Goal: Task Accomplishment & Management: Manage account settings

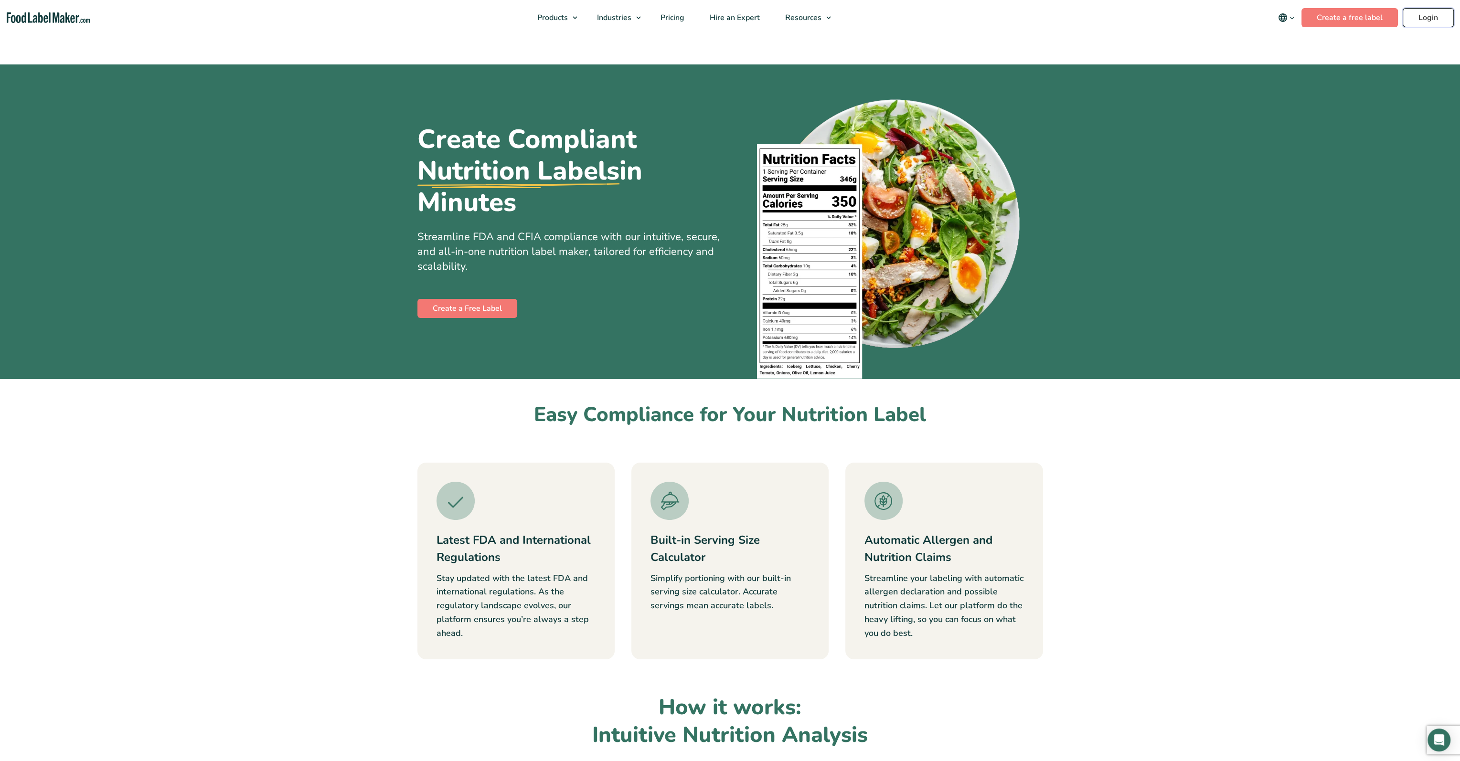
click at [1436, 13] on header "Buy Now & Save Products Food Nutrition Labelling Supplements Formulation & Labe…" at bounding box center [730, 17] width 1460 height 35
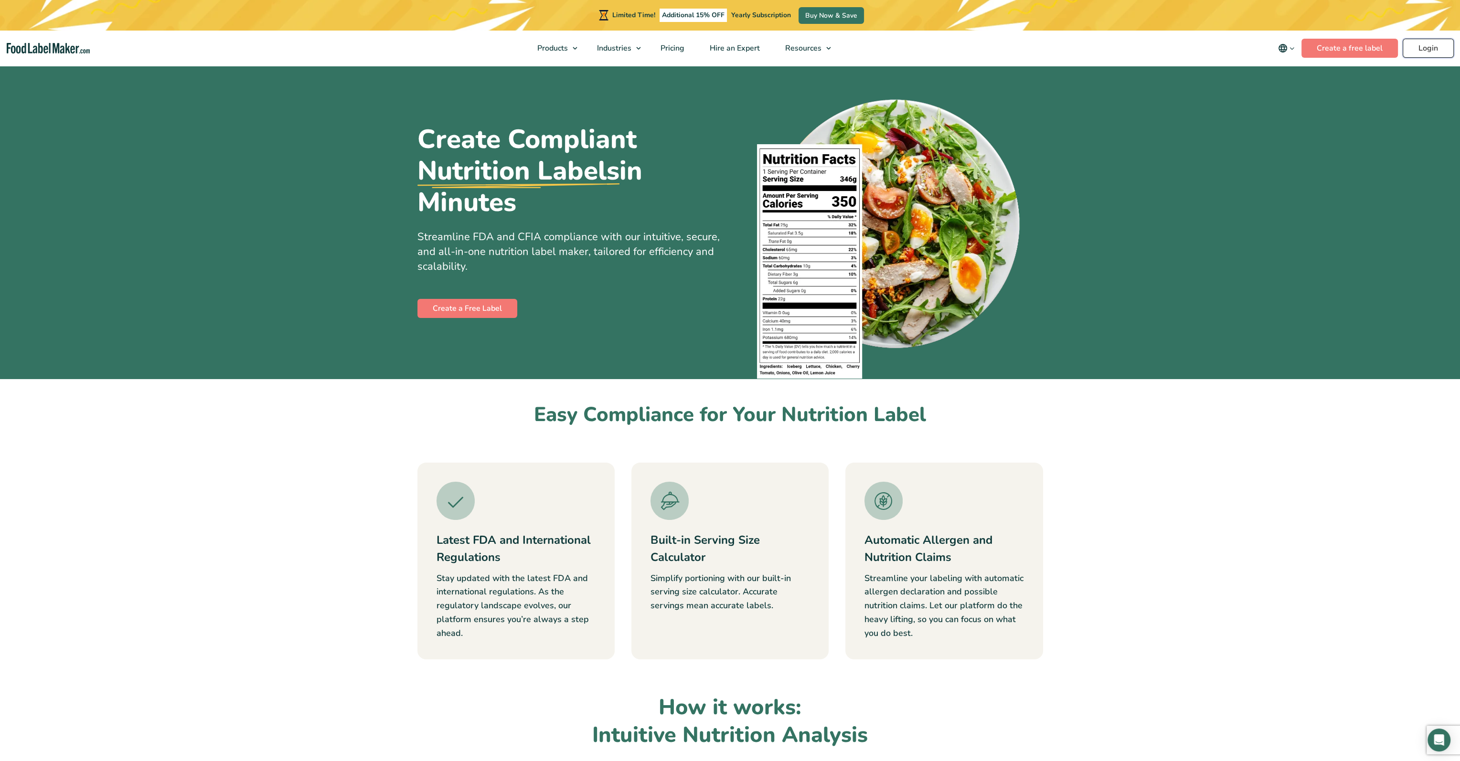
click at [1426, 49] on link "Login" at bounding box center [1428, 48] width 51 height 19
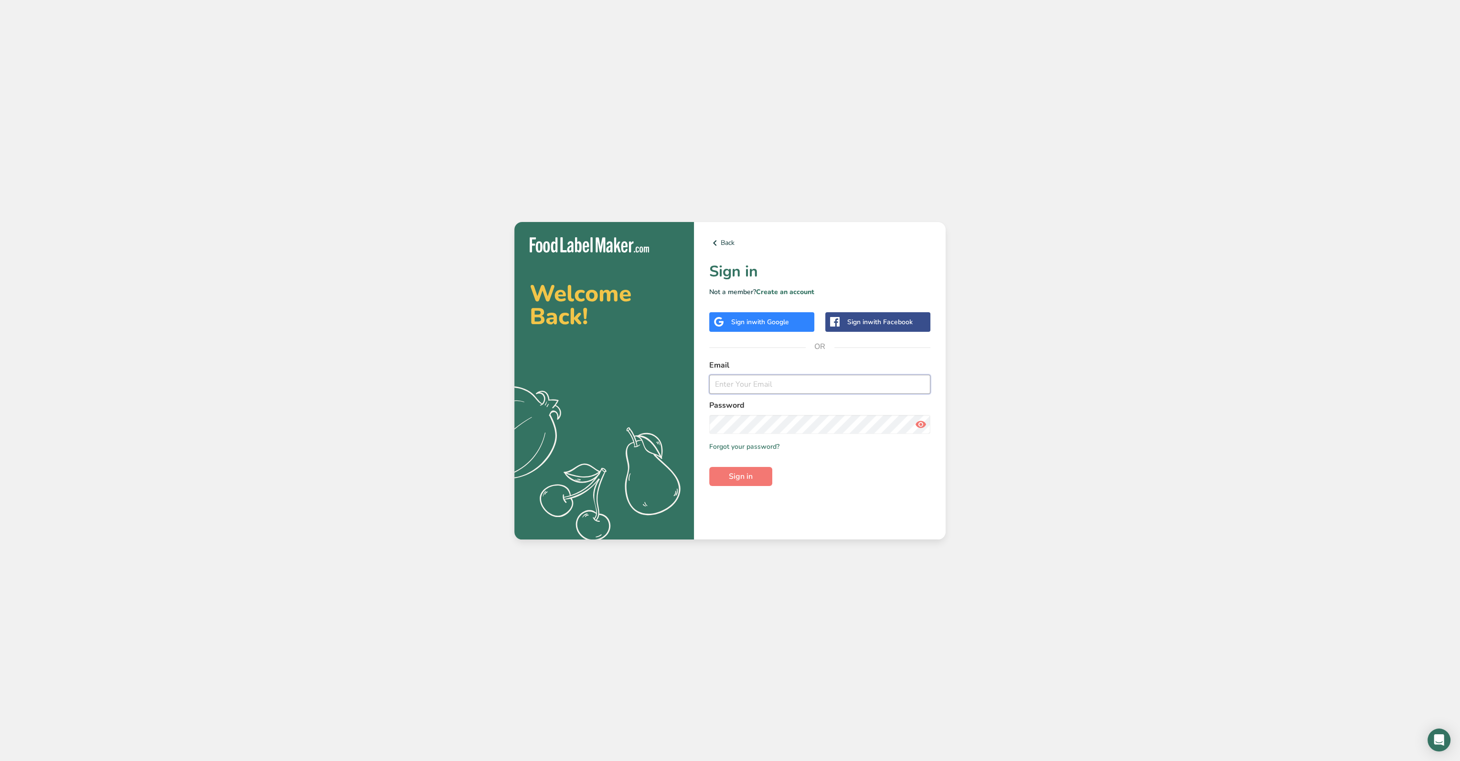
click at [729, 390] on input "email" at bounding box center [819, 384] width 221 height 19
click at [815, 385] on input "email" at bounding box center [819, 384] width 221 height 19
click at [919, 382] on input "INFO@POPTOWNPOPSICLES.COM" at bounding box center [819, 384] width 221 height 19
click at [919, 384] on input "INFO@POPTOWNPOPSICLES.COM" at bounding box center [819, 384] width 221 height 19
drag, startPoint x: 919, startPoint y: 384, endPoint x: 880, endPoint y: 412, distance: 48.3
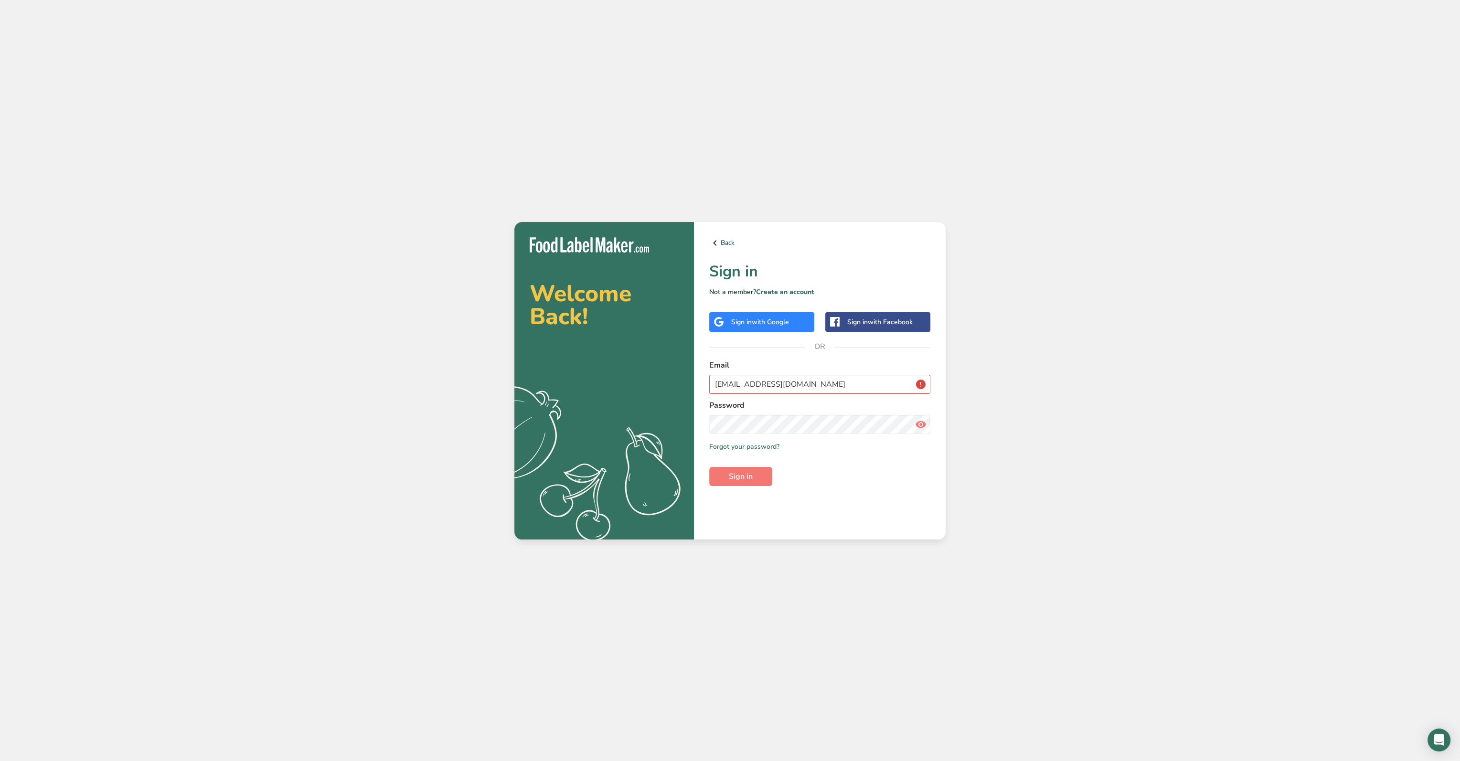
click at [880, 412] on div "Password" at bounding box center [819, 417] width 221 height 34
click at [709, 467] on button "Sign in" at bounding box center [740, 476] width 63 height 19
click at [755, 480] on button "Sign in" at bounding box center [740, 476] width 63 height 19
click at [927, 383] on input "INFO@POPTOWNPOPSICLES.COM" at bounding box center [819, 384] width 221 height 19
drag, startPoint x: 777, startPoint y: 383, endPoint x: 573, endPoint y: 374, distance: 203.7
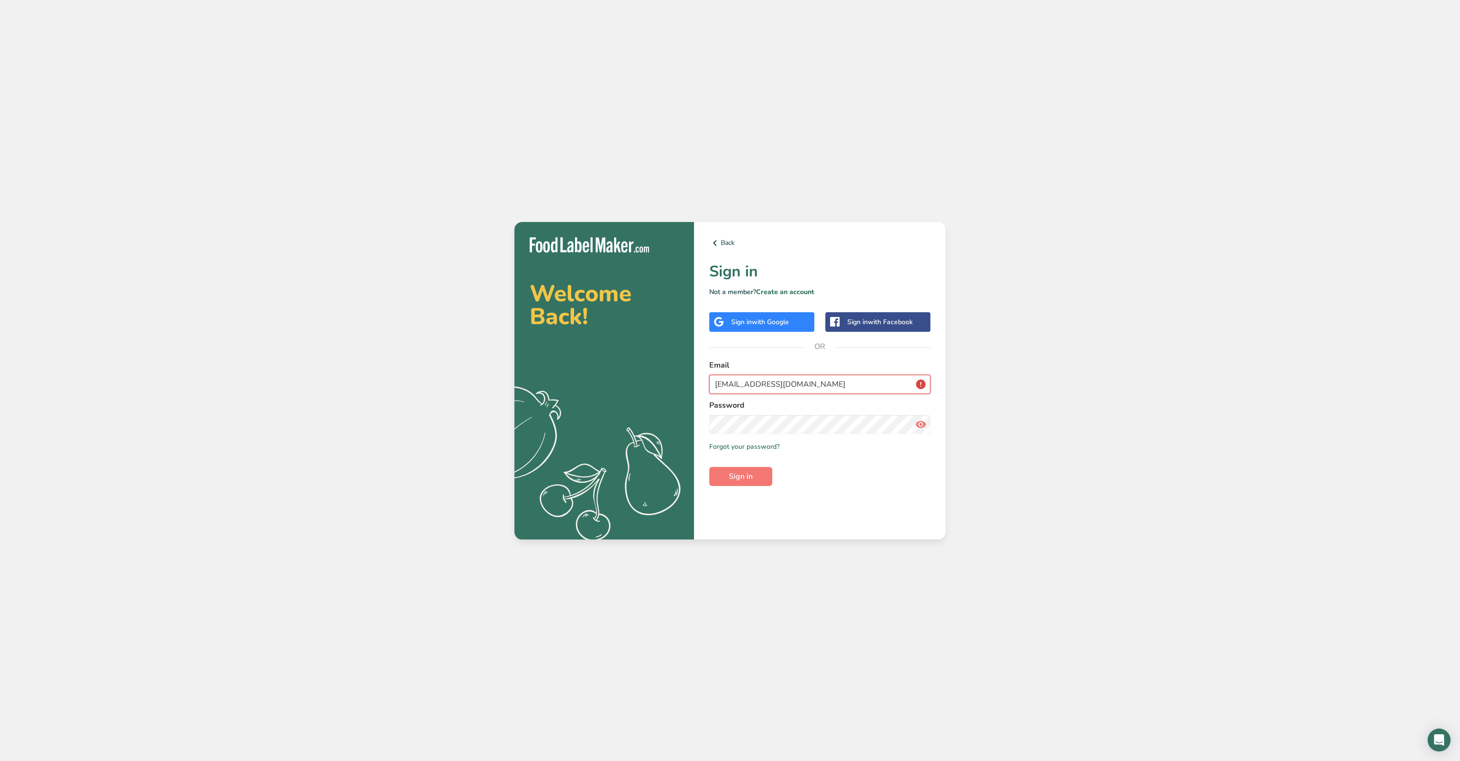
click at [573, 374] on section "Welcome Back! .a{fill:#f5f3ed;} Back Sign in Not a member? Create an account Si…" at bounding box center [729, 381] width 431 height 318
type input "makenzi.hamby@brymak.com"
click at [709, 467] on button "Sign in" at bounding box center [740, 476] width 63 height 19
click at [924, 426] on icon at bounding box center [920, 424] width 11 height 17
click at [768, 446] on link "Forgot your password?" at bounding box center [744, 447] width 70 height 10
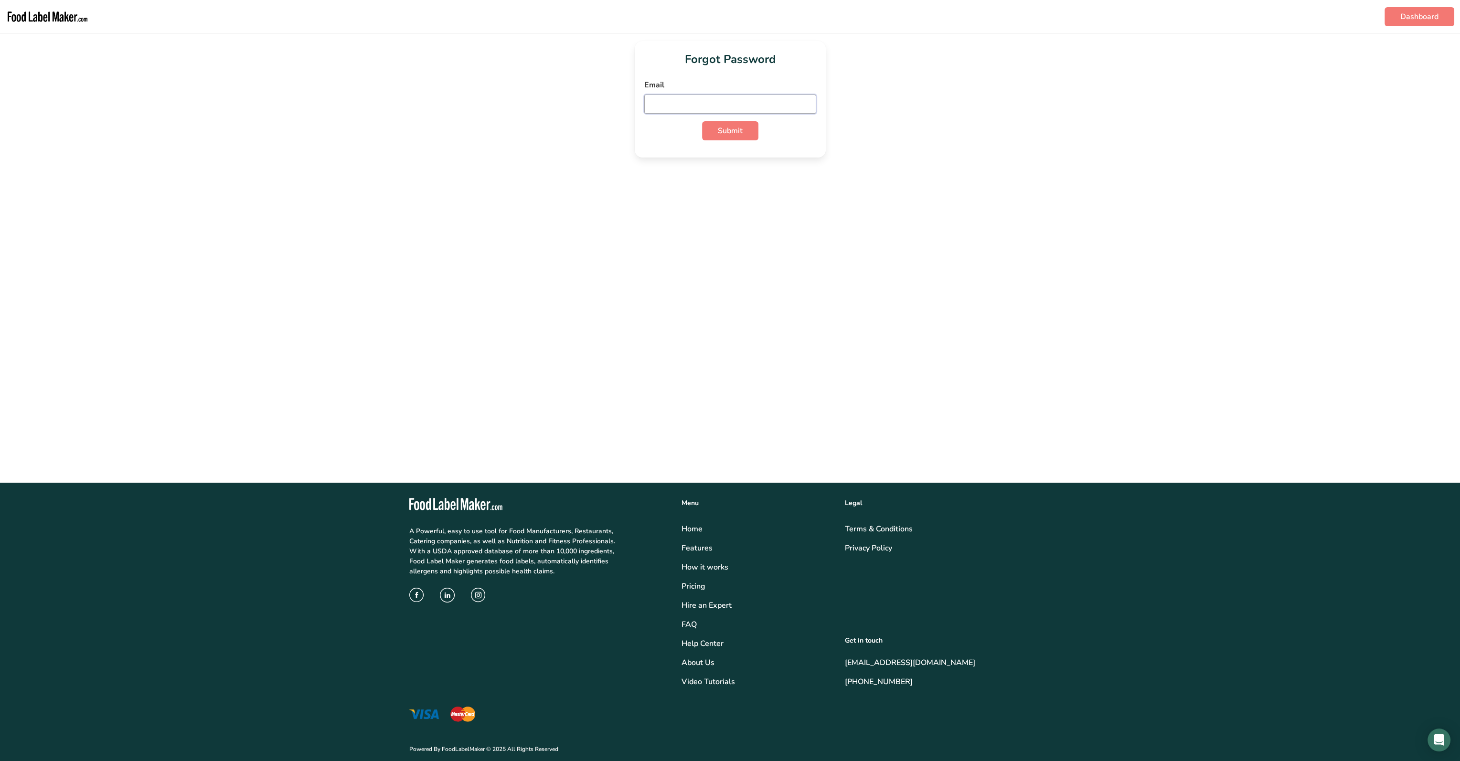
click at [718, 101] on input "email" at bounding box center [730, 104] width 172 height 19
click at [718, 133] on span "Submit" at bounding box center [730, 130] width 25 height 11
drag, startPoint x: 753, startPoint y: 107, endPoint x: 577, endPoint y: 97, distance: 177.0
click at [577, 97] on div "Forgot Password Email makenzi.hamby@brymak.com Submit" at bounding box center [730, 99] width 1430 height 117
type input "info@poptownpopsicles.com"
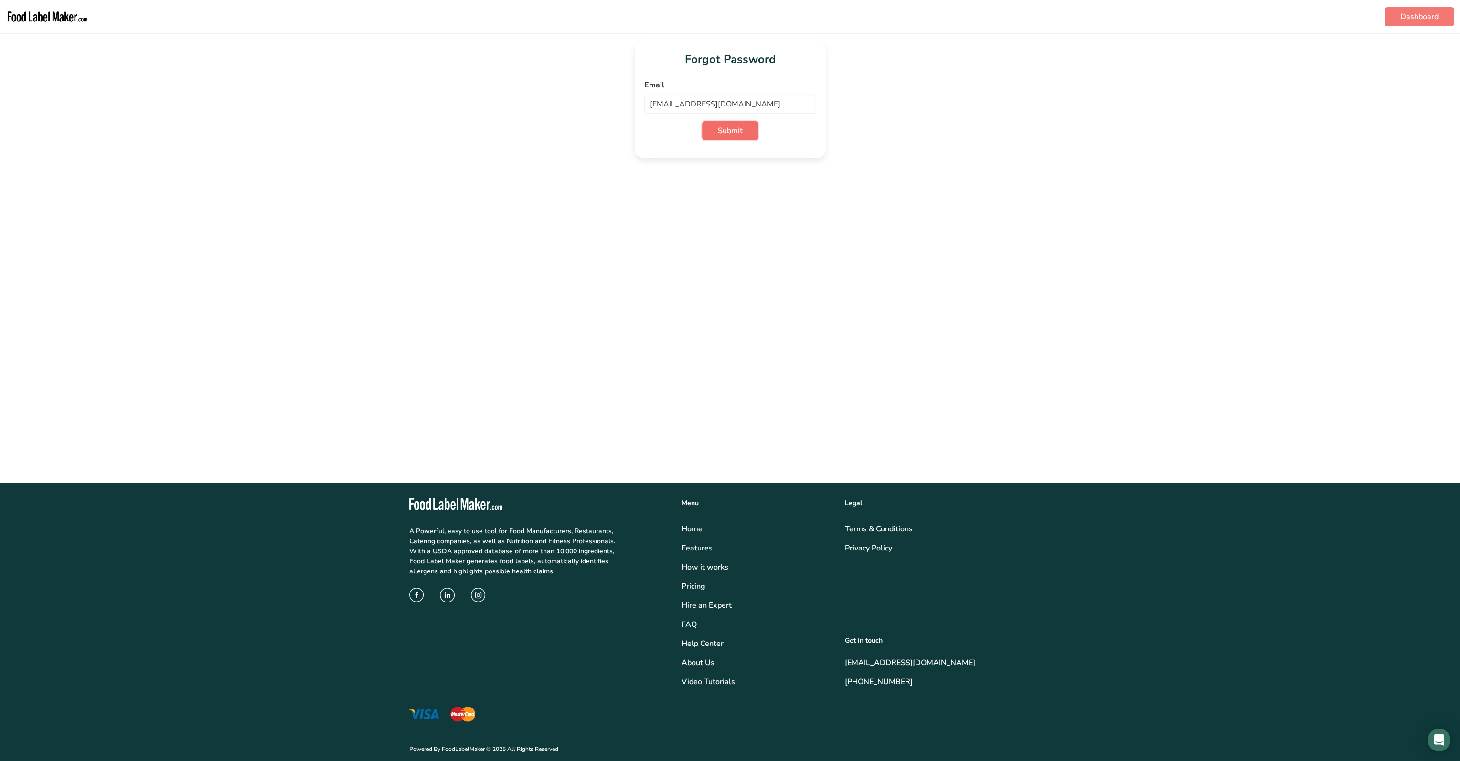
click at [727, 134] on span "Submit" at bounding box center [730, 130] width 25 height 11
